Goal: Task Accomplishment & Management: Manage account settings

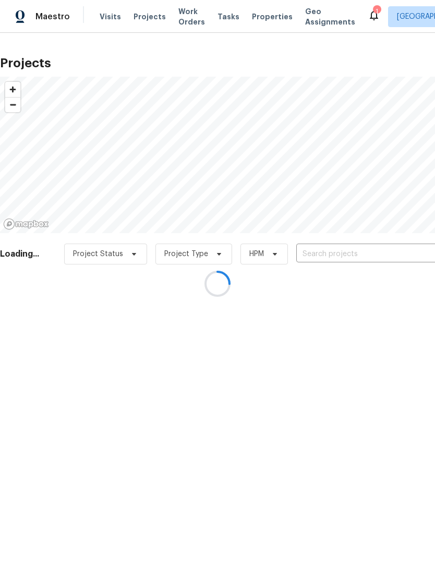
click at [357, 19] on div at bounding box center [217, 283] width 435 height 567
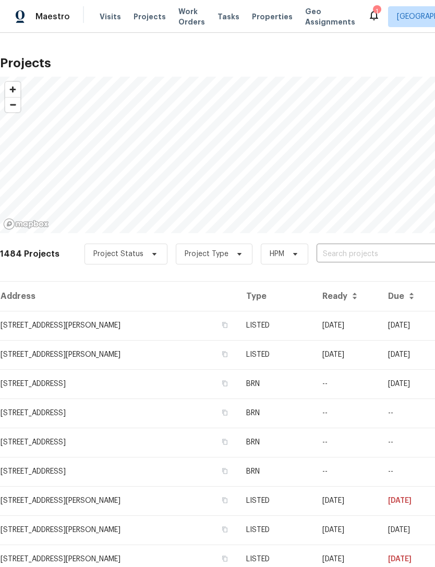
click at [368, 10] on icon at bounding box center [374, 15] width 13 height 13
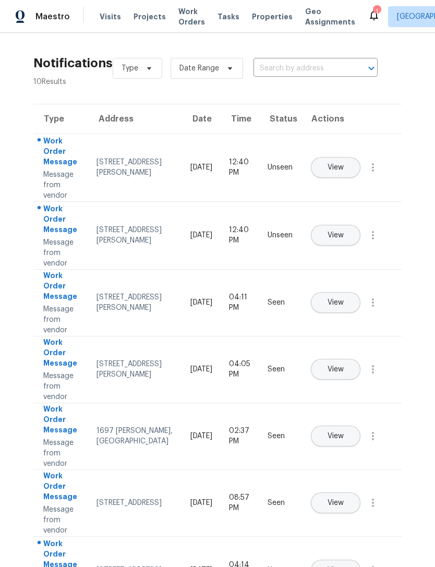
click at [344, 164] on span "View" at bounding box center [335, 168] width 16 height 8
click at [344, 231] on span "View" at bounding box center [335, 235] width 16 height 8
click at [147, 14] on span "Projects" at bounding box center [149, 16] width 32 height 10
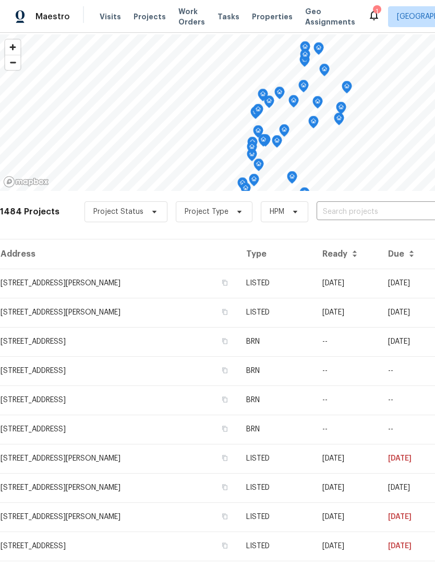
scroll to position [42, 0]
click at [264, 20] on span "Properties" at bounding box center [272, 16] width 41 height 10
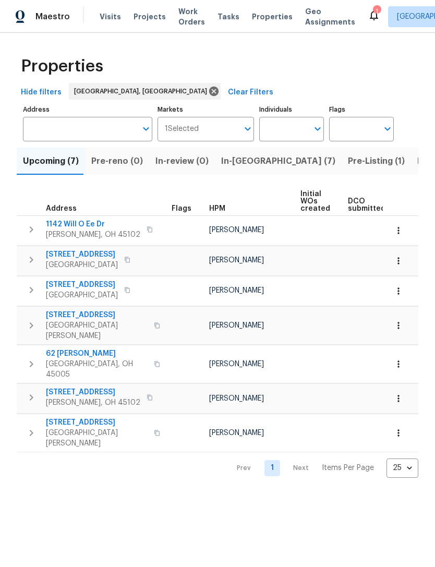
click at [247, 157] on span "In-reno (7)" at bounding box center [278, 161] width 114 height 15
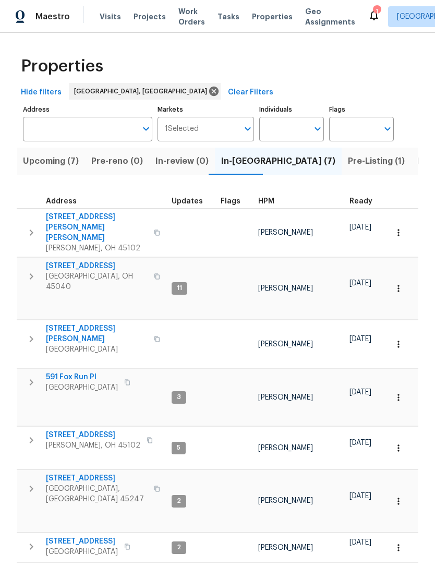
click at [98, 430] on span "3965 Applegate Ct" at bounding box center [93, 435] width 94 height 10
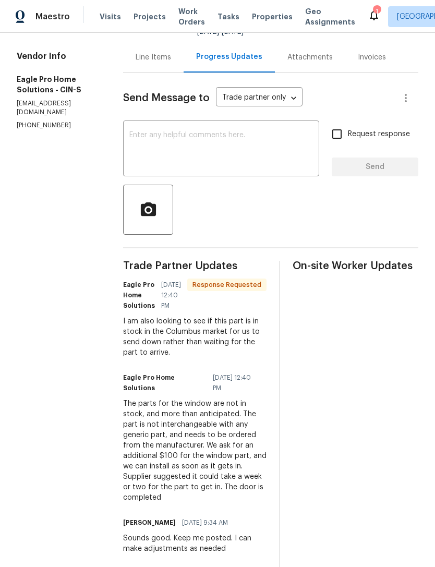
scroll to position [97, 0]
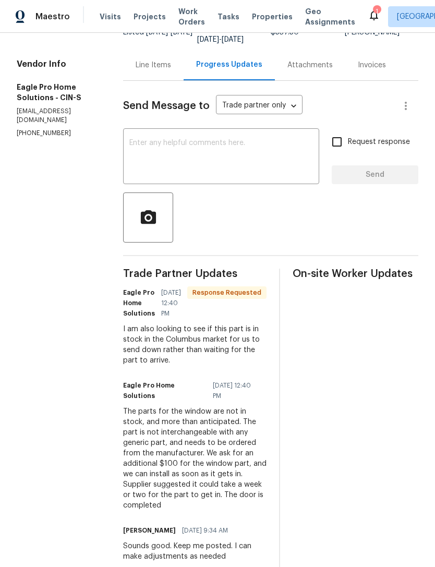
click at [282, 166] on textarea at bounding box center [221, 157] width 184 height 36
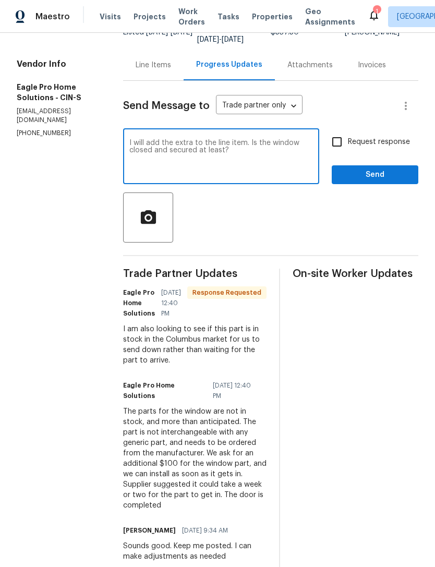
type textarea "I will add the extra to the line item. Is the window closed and secured at leas…"
click at [387, 181] on span "Send" at bounding box center [375, 174] width 70 height 13
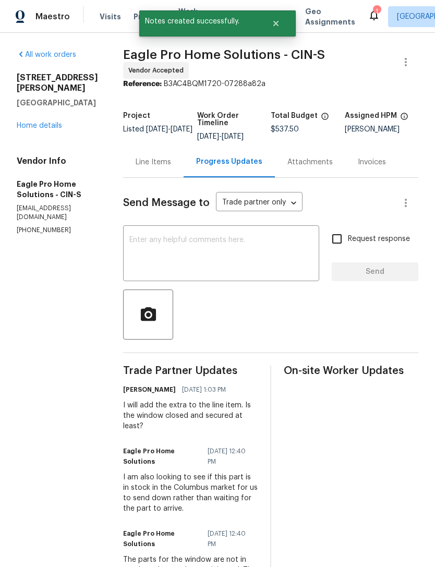
click at [170, 167] on div "Line Items" at bounding box center [153, 162] width 35 height 10
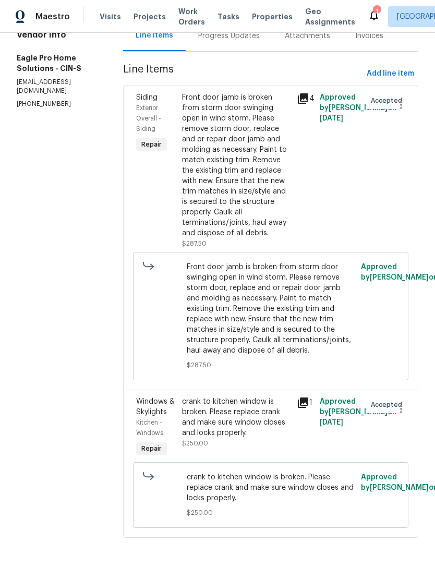
scroll to position [143, 0]
click at [260, 448] on div "crank to kitchen window is broken. Please replace crank and make sure window cl…" at bounding box center [236, 422] width 108 height 52
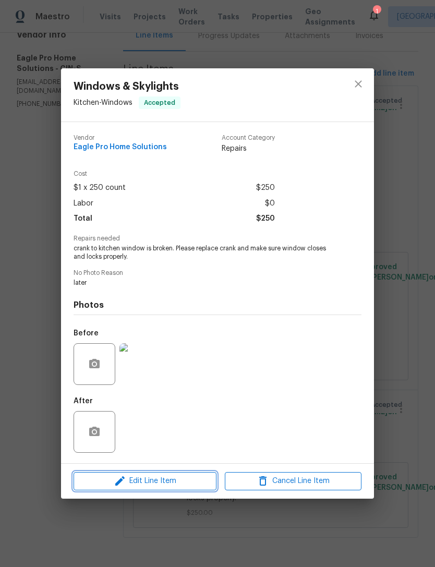
click at [180, 485] on span "Edit Line Item" at bounding box center [145, 480] width 137 height 13
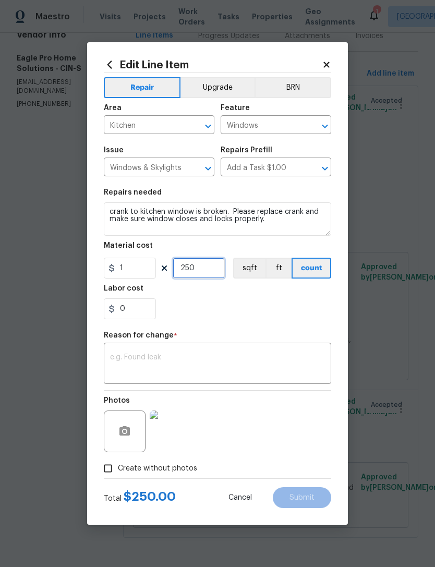
click at [191, 270] on input "250" at bounding box center [199, 268] width 52 height 21
type input "350"
click at [225, 362] on textarea at bounding box center [217, 364] width 215 height 22
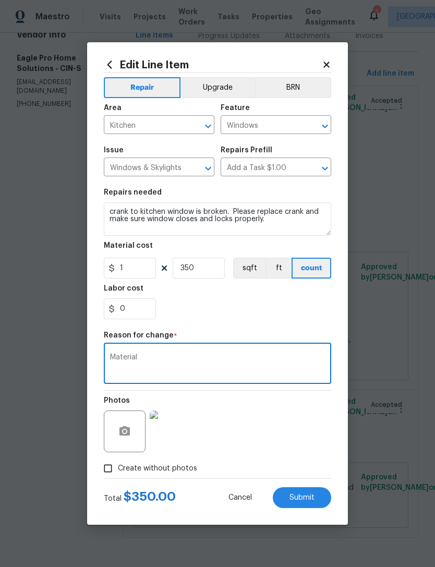
type textarea "Material"
click at [243, 319] on div "0" at bounding box center [217, 308] width 227 height 21
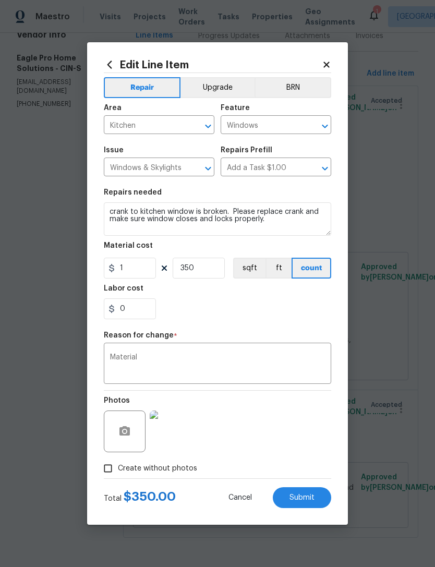
click at [298, 502] on span "Submit" at bounding box center [301, 498] width 25 height 8
type input "250"
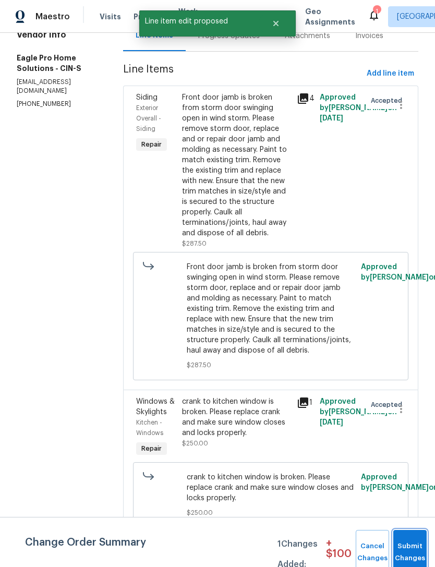
click at [404, 544] on button "Submit Changes" at bounding box center [409, 552] width 33 height 45
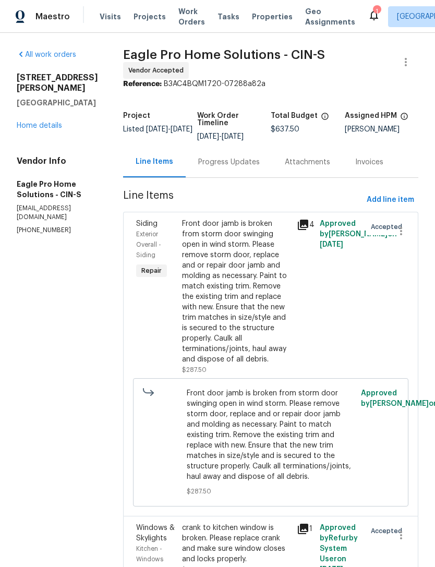
scroll to position [0, 0]
click at [251, 167] on div "Progress Updates" at bounding box center [229, 162] width 62 height 10
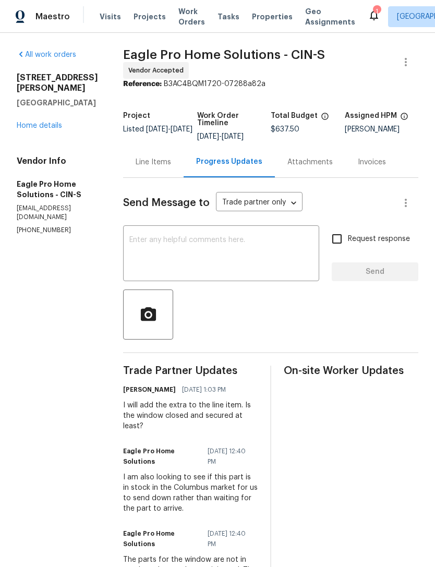
scroll to position [-2, 0]
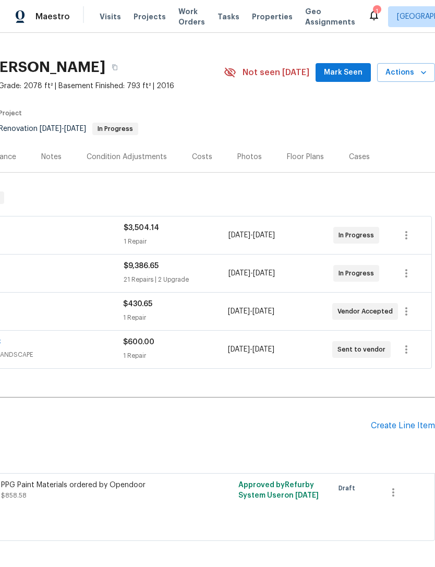
scroll to position [17, 154]
click at [404, 312] on icon "button" at bounding box center [406, 311] width 13 height 13
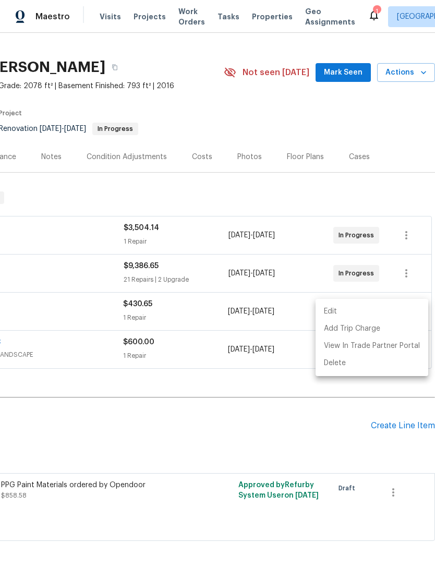
click at [367, 310] on li "Edit" at bounding box center [371, 311] width 113 height 17
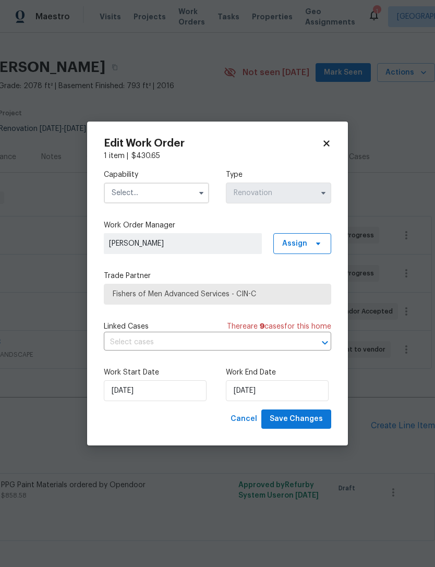
click at [185, 190] on input "text" at bounding box center [156, 192] width 105 height 21
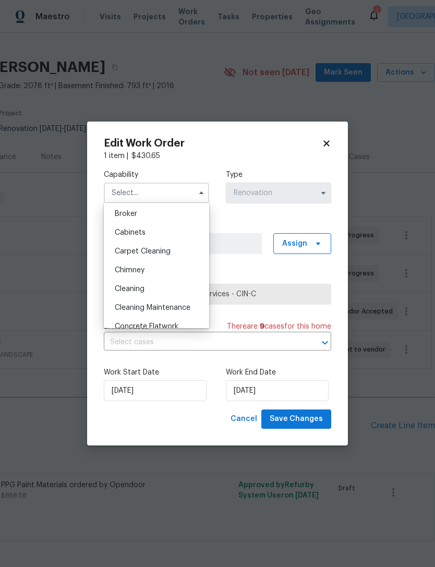
scroll to position [77, 0]
click at [149, 291] on div "Cleaning" at bounding box center [156, 288] width 100 height 19
type input "Cleaning"
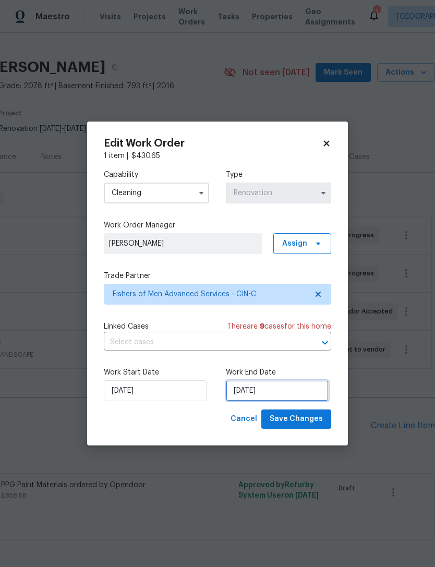
click at [261, 386] on input "8/19/2025" at bounding box center [277, 390] width 103 height 21
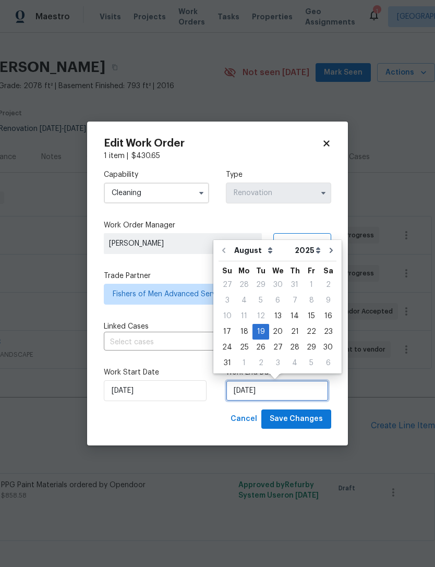
scroll to position [19, 0]
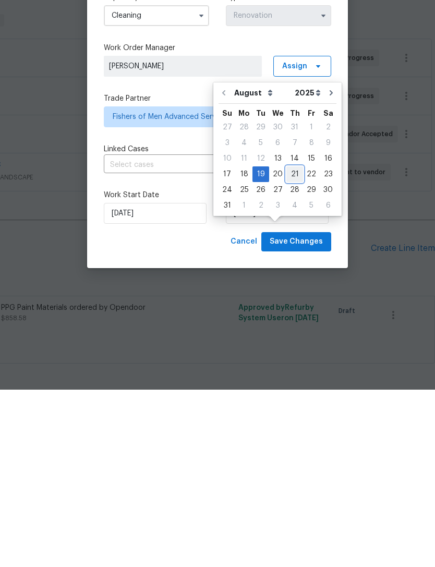
click at [291, 344] on div "21" at bounding box center [294, 351] width 17 height 15
type input "8/21/2025"
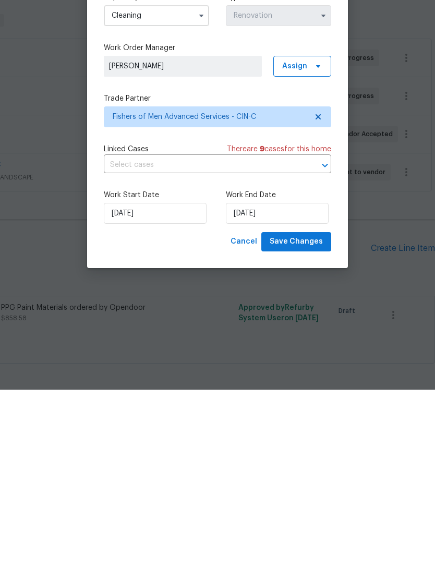
scroll to position [33, 0]
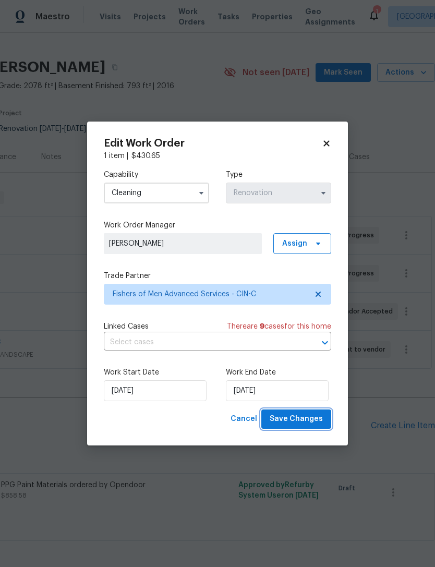
click at [310, 419] on span "Save Changes" at bounding box center [296, 418] width 53 height 13
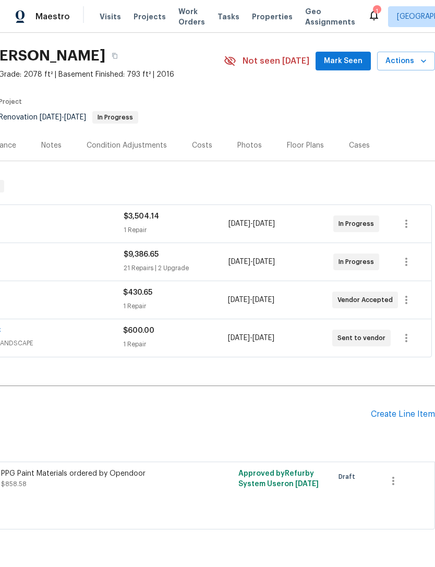
scroll to position [28, 154]
click at [143, 19] on span "Projects" at bounding box center [149, 16] width 32 height 10
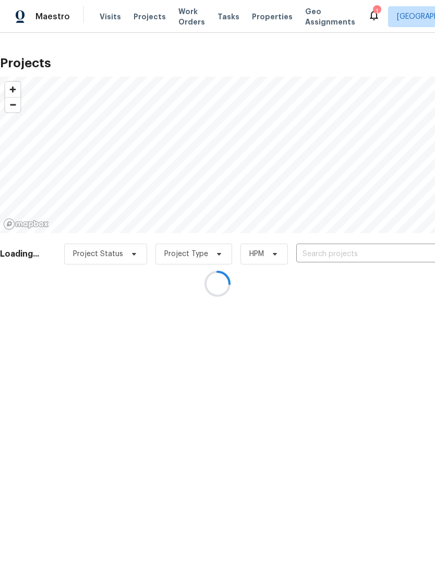
click at [316, 350] on div at bounding box center [217, 283] width 435 height 567
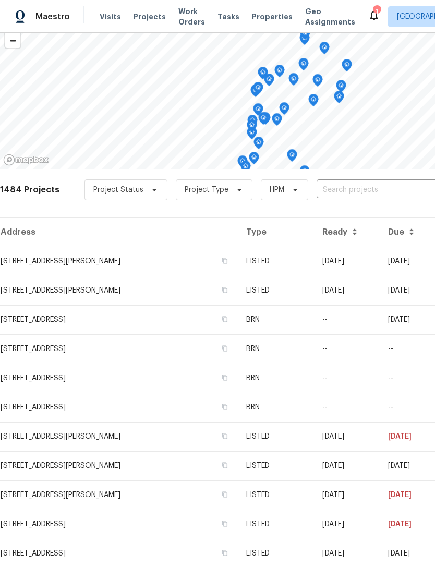
scroll to position [66, 0]
